Goal: Task Accomplishment & Management: Complete application form

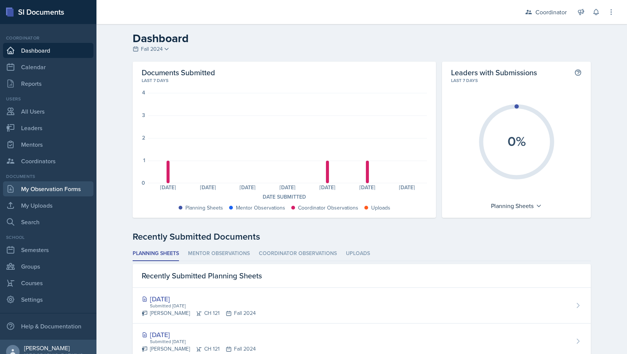
click at [38, 188] on link "My Observation Forms" at bounding box center [48, 188] width 90 height 15
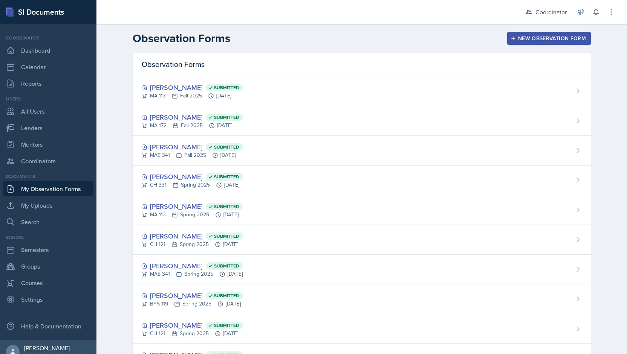
click at [532, 35] on div "New Observation Form" at bounding box center [549, 38] width 74 height 6
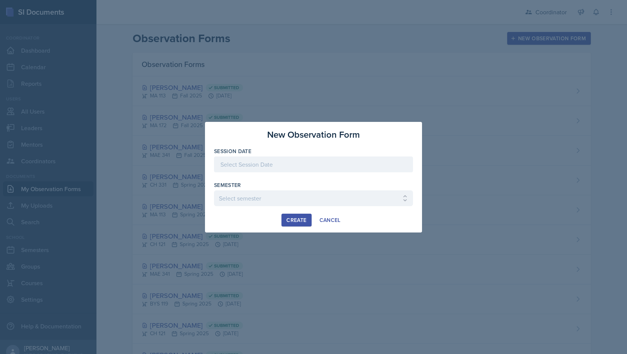
click at [242, 162] on div at bounding box center [313, 165] width 199 height 16
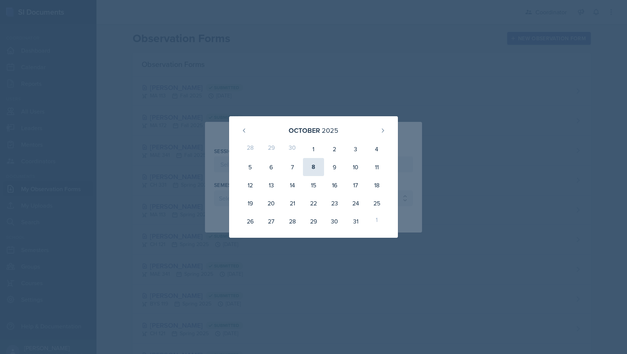
click at [313, 169] on div "8" at bounding box center [313, 167] width 21 height 18
type input "[DATE]"
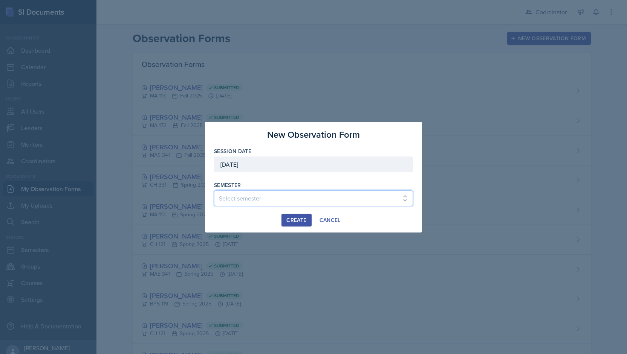
click at [255, 201] on select "Select semester Fall 2025 Spring 2025 Fall 2024 Spring 2024 Fall 2023 Spring 20…" at bounding box center [313, 199] width 199 height 16
select select "19fb88f7-c89b-4031-b5a0-458fd49807a1"
click at [214, 191] on select "Select semester Fall 2025 Spring 2025 Fall 2024 Spring 2024 Fall 2023 Spring 20…" at bounding box center [313, 199] width 199 height 16
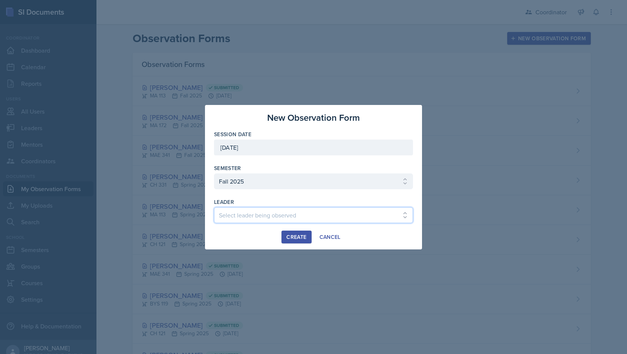
click at [247, 212] on select "Select leader being observed [PERSON_NAME] [PERSON_NAME] [PERSON_NAME] [PERSON_…" at bounding box center [313, 215] width 199 height 16
select select "8cf56d13-1d64-4917-a708-72fb75e6ab4e"
click at [214, 207] on select "Select leader being observed [PERSON_NAME] [PERSON_NAME] [PERSON_NAME] [PERSON_…" at bounding box center [313, 215] width 199 height 16
click at [295, 235] on div "Create" at bounding box center [296, 237] width 20 height 6
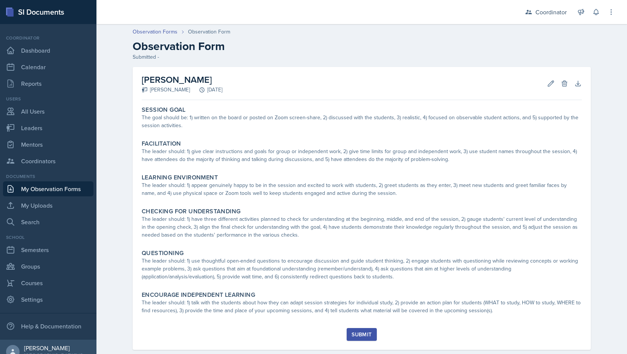
scroll to position [14, 0]
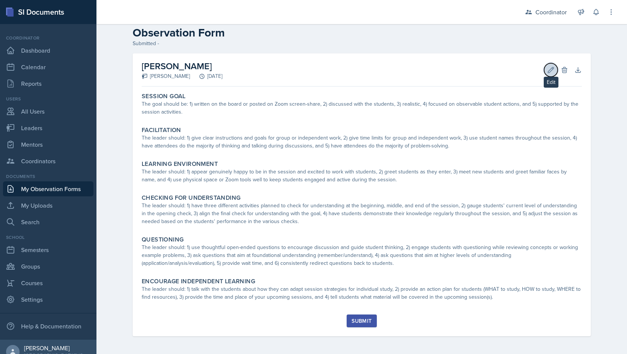
click at [549, 66] on button "Edit" at bounding box center [551, 70] width 14 height 14
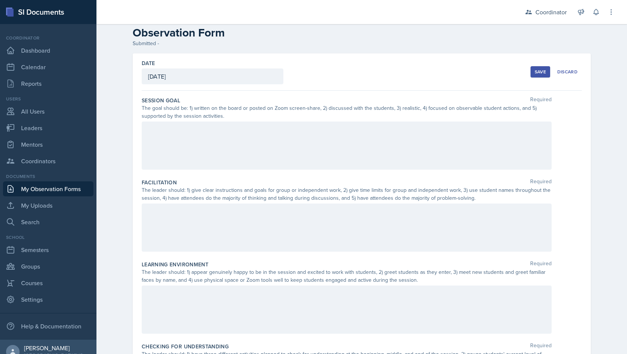
click at [320, 135] on div at bounding box center [347, 146] width 410 height 48
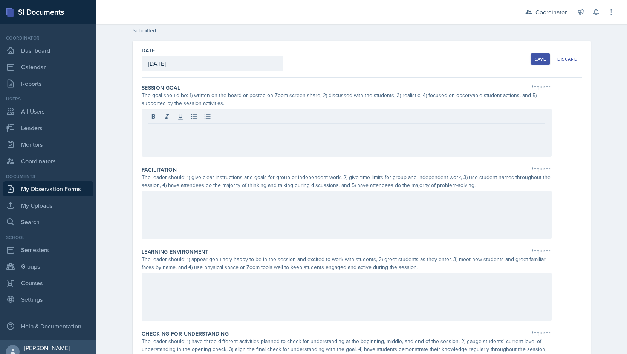
click at [197, 121] on div at bounding box center [346, 117] width 397 height 12
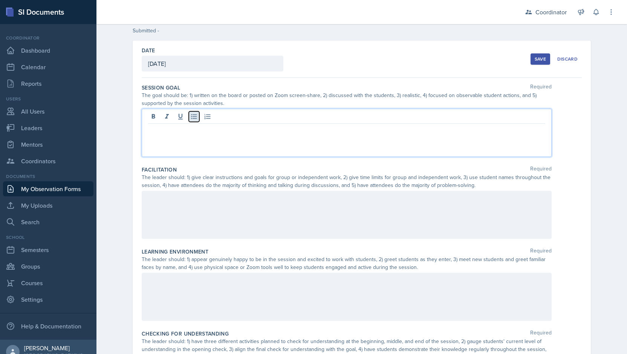
click at [191, 117] on icon at bounding box center [194, 116] width 6 height 5
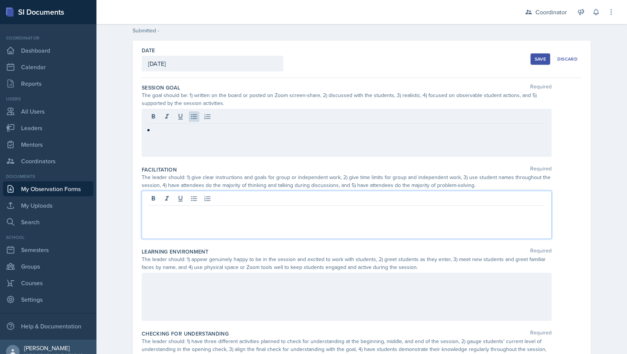
click at [173, 201] on div at bounding box center [347, 215] width 410 height 48
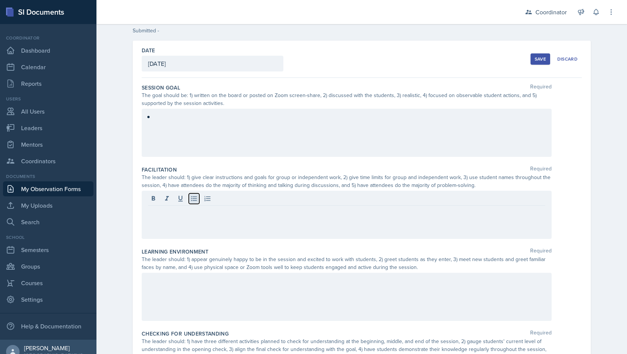
click at [191, 200] on icon at bounding box center [194, 199] width 6 height 5
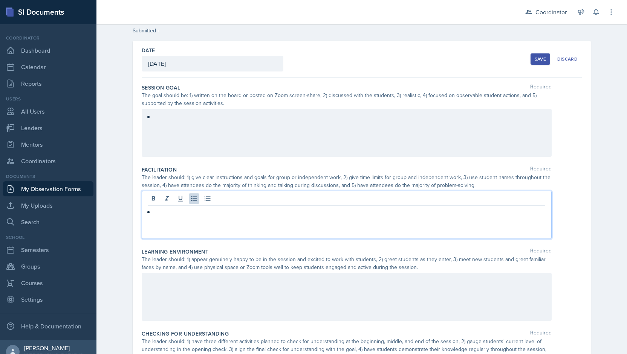
click at [157, 284] on div at bounding box center [347, 297] width 410 height 48
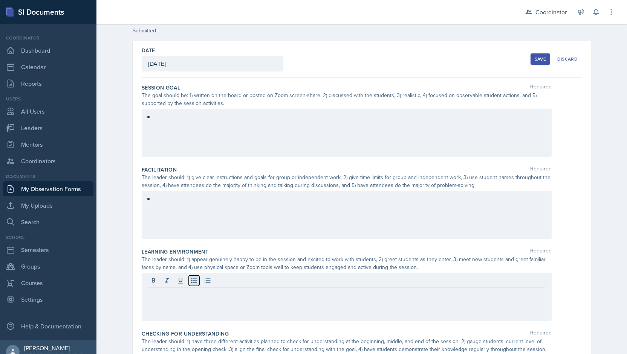
click at [190, 277] on icon at bounding box center [194, 281] width 8 height 8
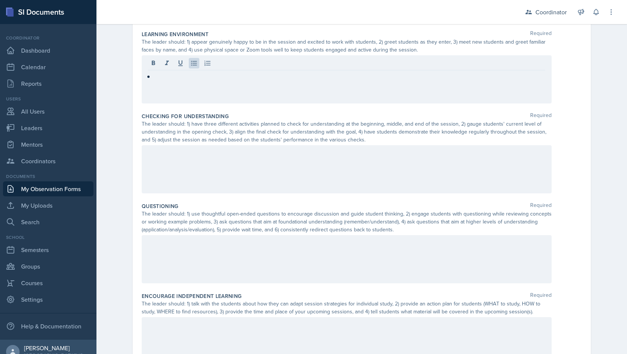
click at [170, 168] on div at bounding box center [347, 169] width 410 height 48
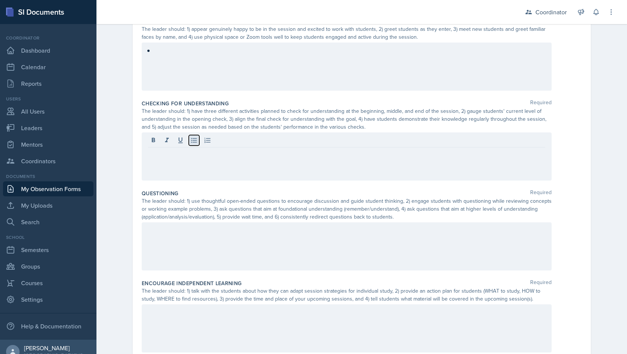
click at [191, 138] on icon at bounding box center [194, 140] width 6 height 5
click at [152, 277] on div "Encourage Independent Learning Required The leader should: 1) talk with the stu…" at bounding box center [362, 318] width 440 height 82
click at [171, 239] on div at bounding box center [347, 247] width 410 height 48
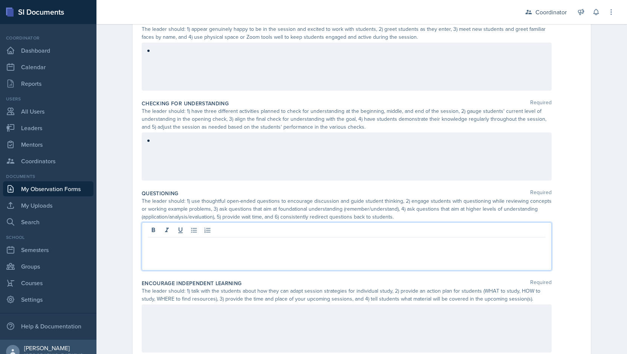
scroll to position [270, 0]
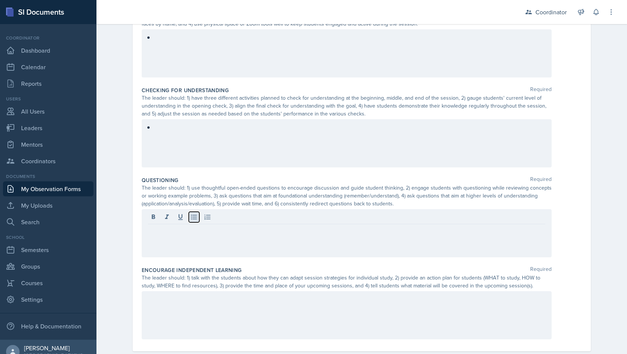
click at [190, 215] on icon at bounding box center [194, 217] width 8 height 8
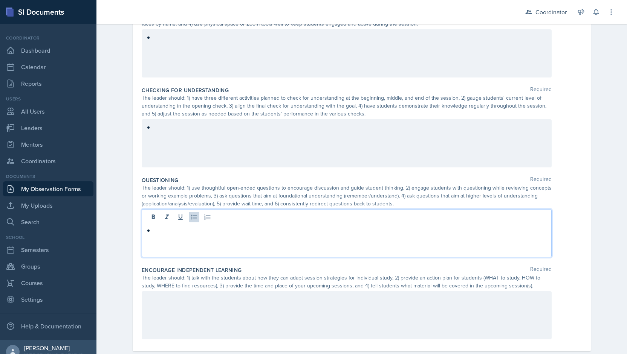
click at [171, 304] on div at bounding box center [347, 315] width 410 height 48
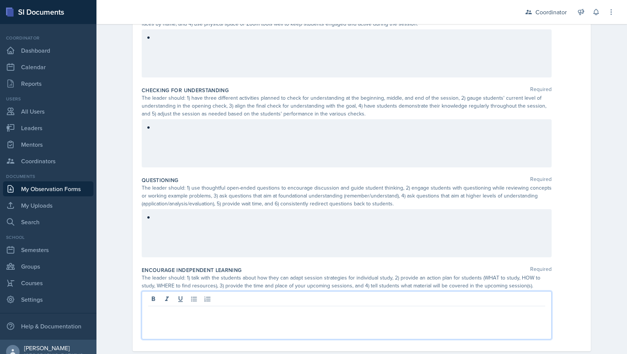
scroll to position [283, 0]
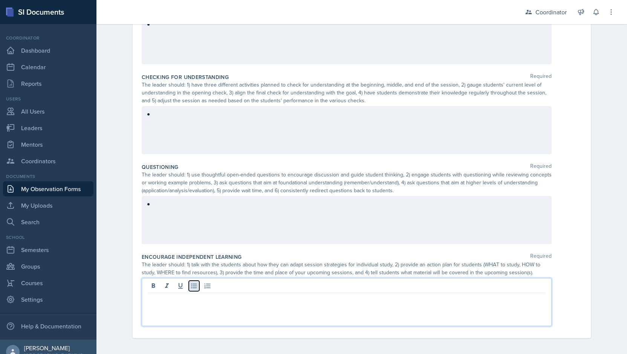
click at [191, 287] on icon at bounding box center [194, 286] width 6 height 5
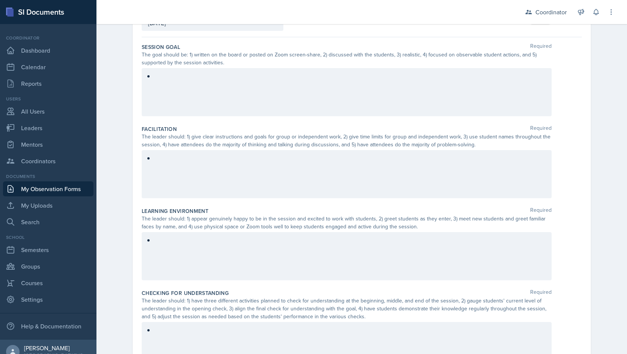
scroll to position [80, 0]
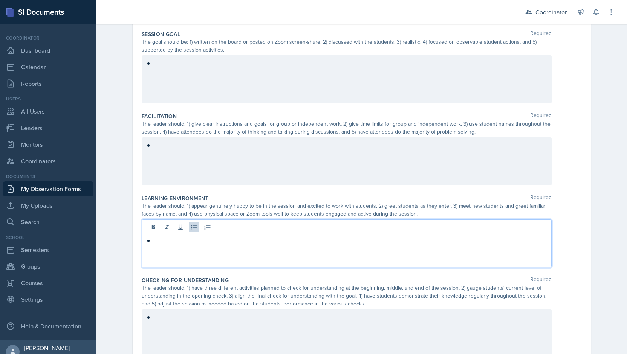
click at [181, 238] on p at bounding box center [349, 240] width 391 height 9
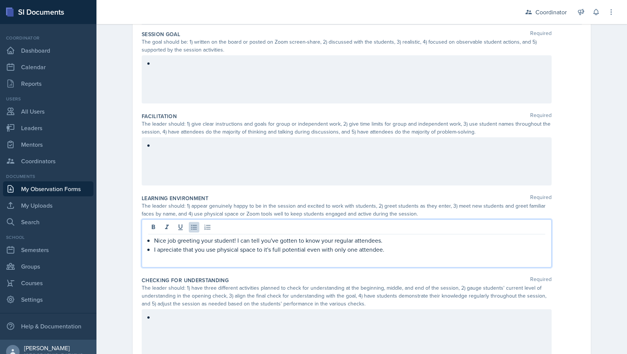
click at [158, 256] on div "Nice job greeting your student! I can tell you've gotten to know your regular a…" at bounding box center [347, 244] width 410 height 48
click at [157, 253] on p "I apreciate that you use physical space to it's full potential even with only o…" at bounding box center [349, 249] width 391 height 9
click at [396, 250] on p "I appreciate that you use physical space to it's full potential even with only …" at bounding box center [349, 249] width 391 height 9
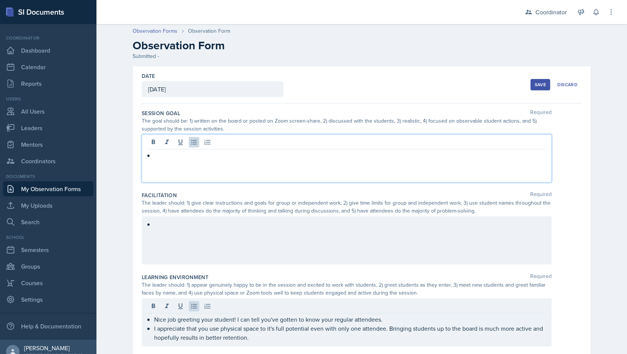
scroll to position [14, 0]
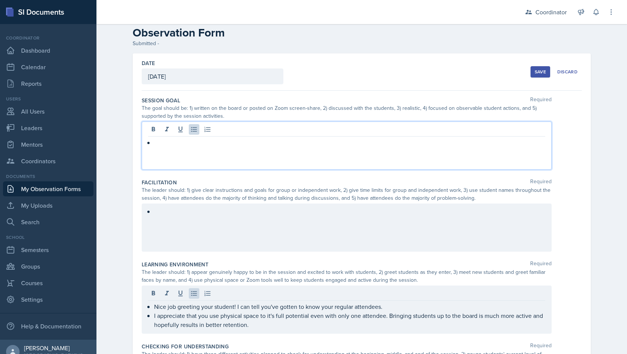
click at [192, 141] on p at bounding box center [349, 142] width 391 height 9
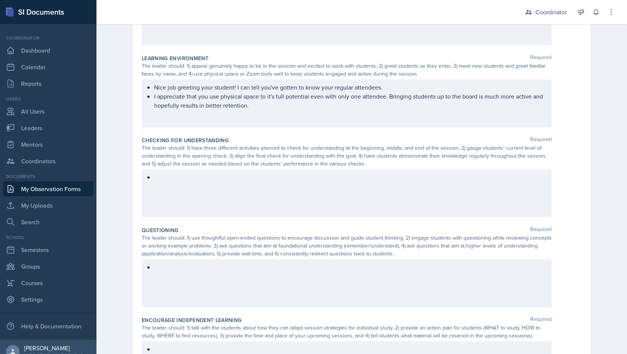
scroll to position [220, 0]
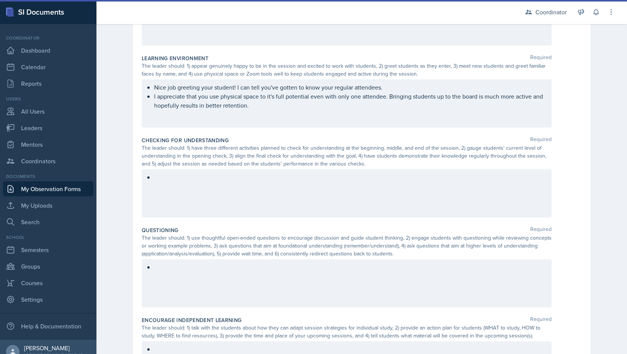
click at [160, 273] on div at bounding box center [347, 283] width 410 height 48
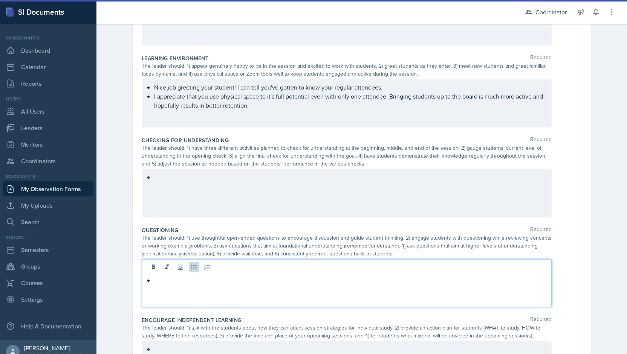
scroll to position [233, 0]
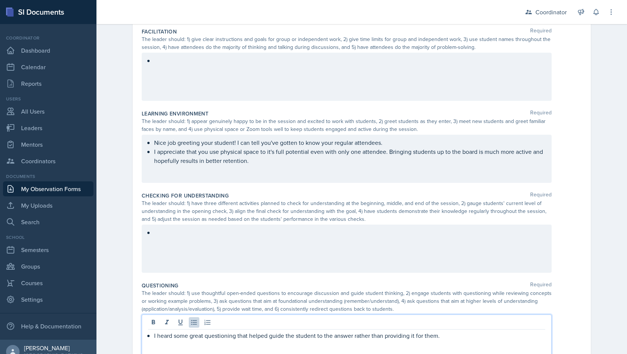
click at [271, 168] on div "Nice job greeting your student! I can tell you've gotten to know your regular a…" at bounding box center [347, 159] width 410 height 48
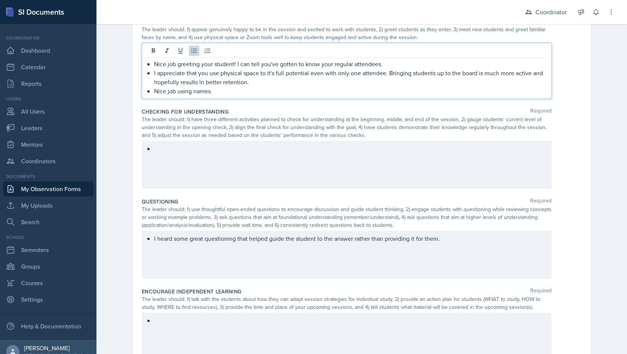
scroll to position [257, 0]
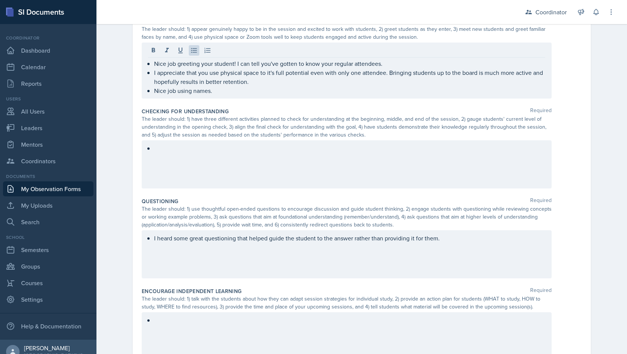
click at [194, 142] on div at bounding box center [347, 164] width 410 height 48
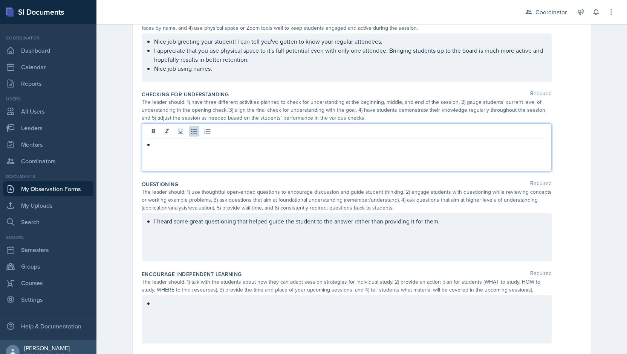
scroll to position [267, 0]
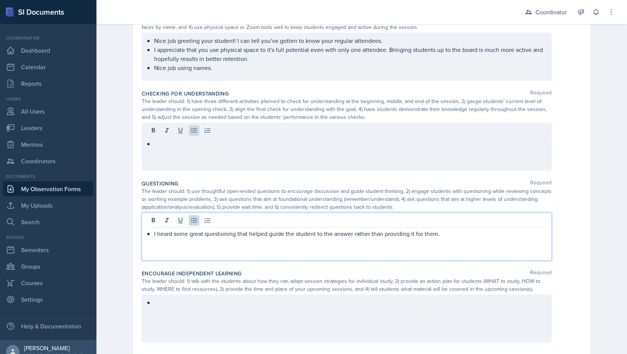
click at [470, 229] on p "I heard some great questioning that helped guide the student to the answer rath…" at bounding box center [349, 233] width 391 height 9
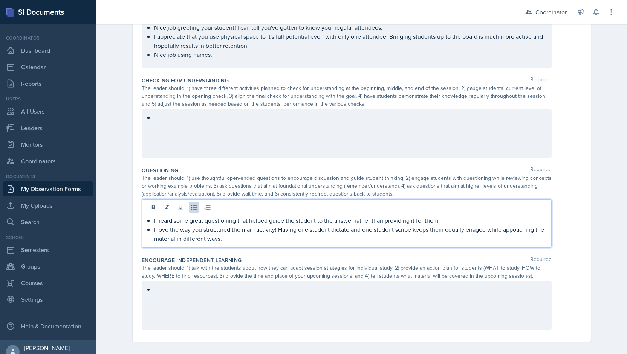
click at [470, 232] on p "I love the way you structured the main activity! Having one student dictate and…" at bounding box center [349, 234] width 391 height 18
click at [513, 230] on p "I love the way you structured the main activity! Having one student dictate and…" at bounding box center [349, 234] width 391 height 18
click at [383, 239] on p "I love the way you structured the main activity! Having one student dictate and…" at bounding box center [349, 234] width 391 height 18
click at [445, 220] on p "I heard some great questioning that helped guide the student to the answer rath…" at bounding box center [349, 220] width 391 height 9
click at [263, 241] on p "I love the way you structured the main activity! Having one student dictate and…" at bounding box center [349, 234] width 391 height 18
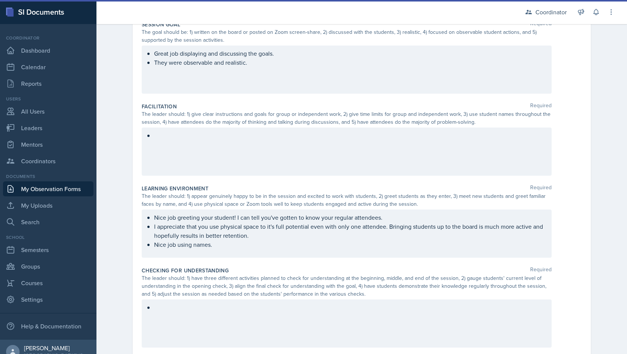
scroll to position [0, 0]
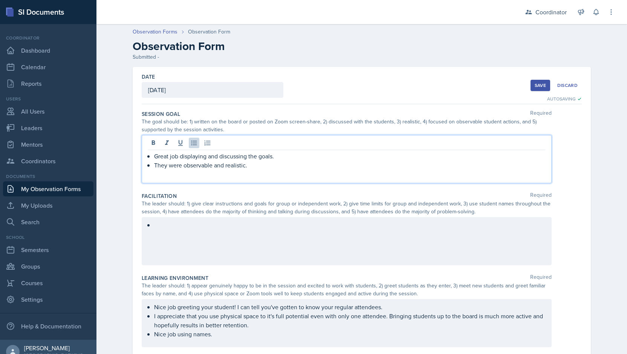
click at [295, 146] on div "Great job displaying and discussing the goals. They were observable and realist…" at bounding box center [347, 159] width 410 height 48
click at [251, 170] on div "Great job displaying and discussing the goals. They were observable and realist…" at bounding box center [347, 159] width 410 height 48
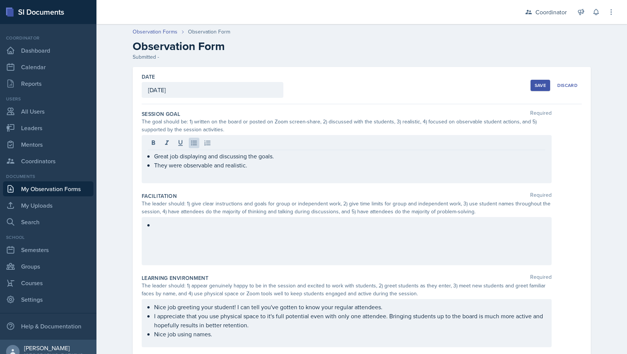
click at [251, 170] on div "Great job displaying and discussing the goals. They were observable and realist…" at bounding box center [347, 159] width 410 height 48
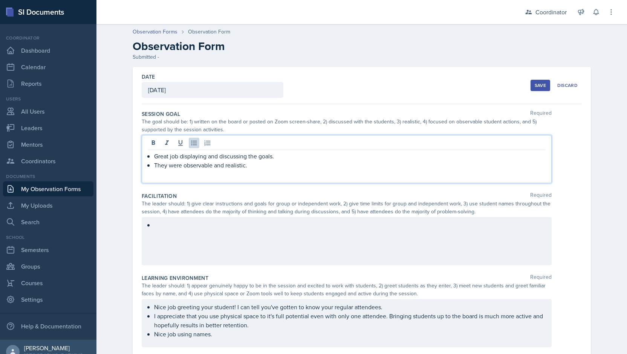
click at [253, 166] on p "They were observable and realistic." at bounding box center [349, 165] width 391 height 9
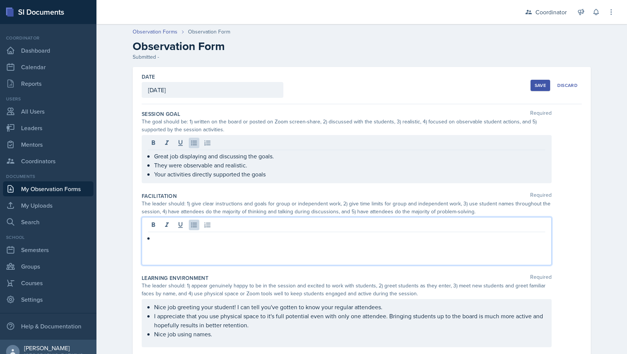
click at [241, 222] on div at bounding box center [347, 241] width 410 height 48
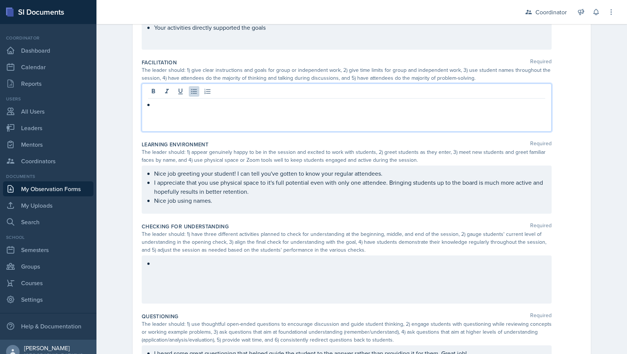
scroll to position [162, 0]
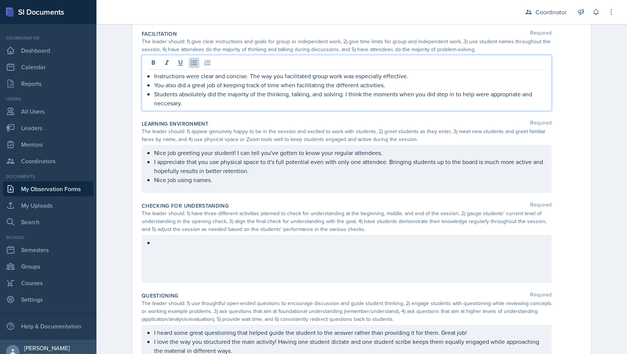
click at [161, 109] on div "Instructions were clear and concise. The way you facilitated group work was esp…" at bounding box center [347, 83] width 410 height 56
click at [160, 101] on p "Students absolutely did the majority of the thinking, talking, and solving. I t…" at bounding box center [349, 99] width 391 height 18
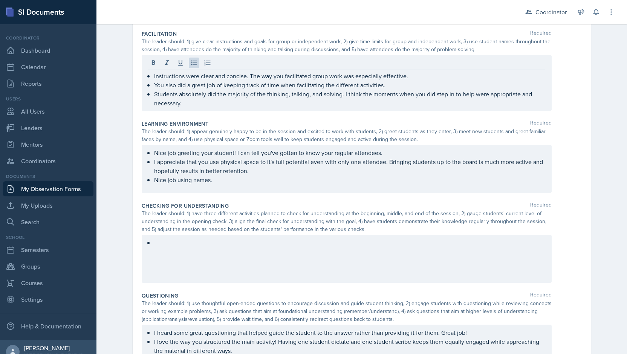
click at [224, 108] on div "Instructions were clear and concise. The way you facilitated group work was esp…" at bounding box center [347, 83] width 410 height 56
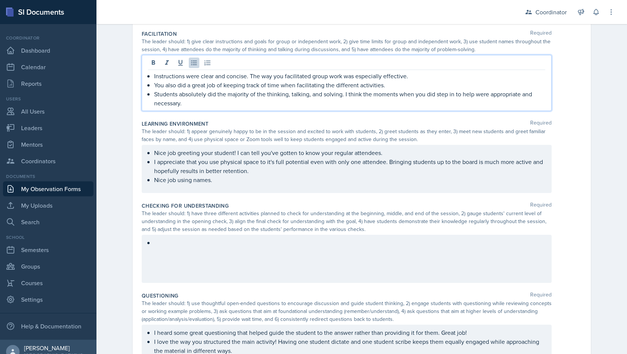
scroll to position [201, 0]
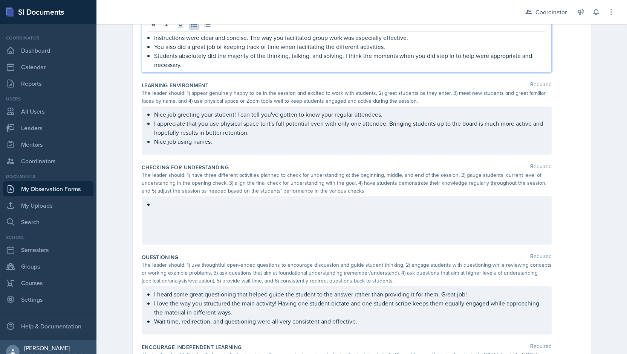
click at [231, 213] on div at bounding box center [347, 221] width 410 height 48
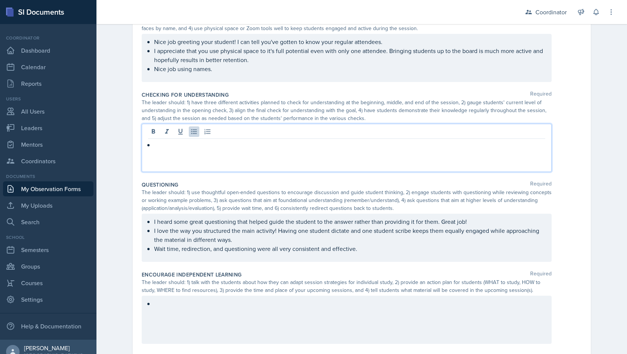
scroll to position [268, 0]
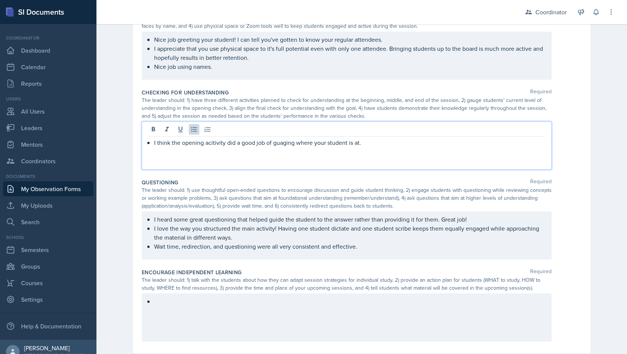
click at [217, 143] on p "I think the opening acitivity did a good job of guaging where your student is a…" at bounding box center [349, 142] width 391 height 9
click at [364, 143] on p "I think the opening activity did a good job of gauging where your student is at." at bounding box center [349, 142] width 391 height 9
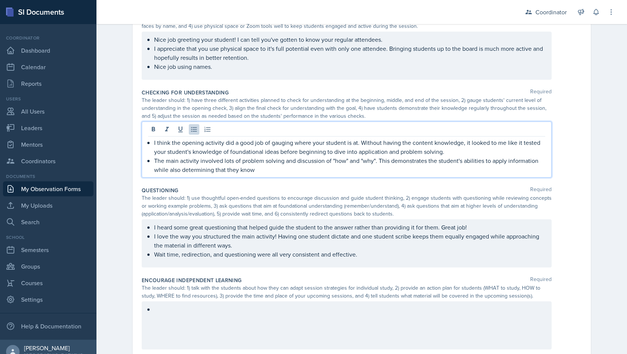
click at [371, 158] on p "The main activity involved lots of problem solving and discussion of "how" and …" at bounding box center [349, 165] width 391 height 18
click at [247, 169] on p "The main activity involved lots of problem solving and discussion. This demonst…" at bounding box center [349, 165] width 391 height 18
